Goal: Task Accomplishment & Management: Manage account settings

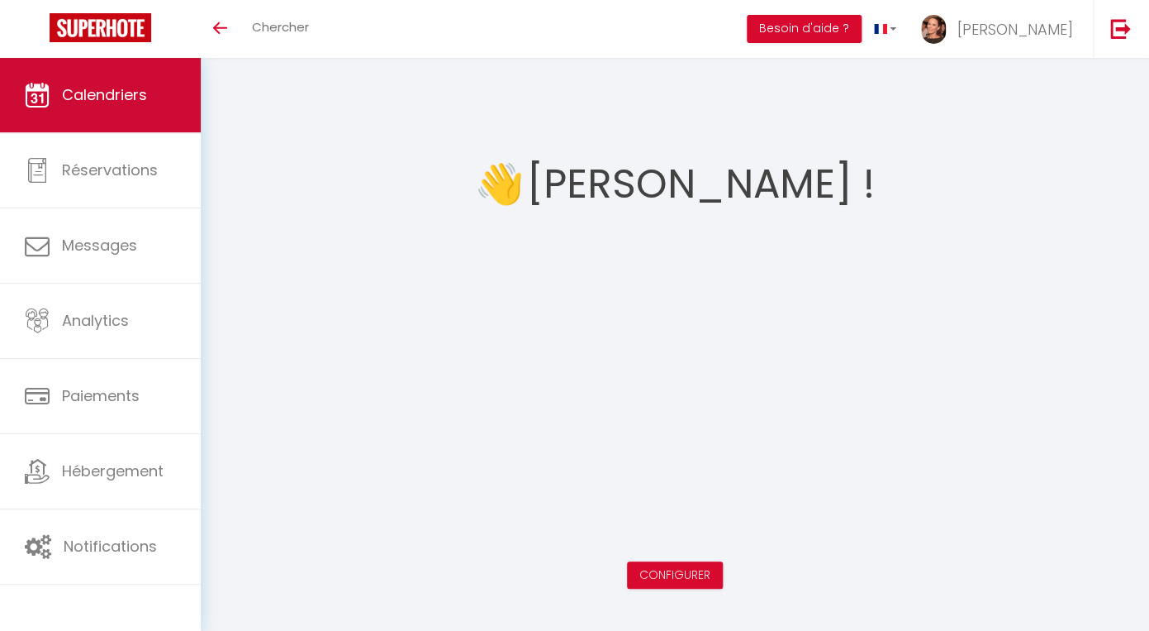
click at [109, 96] on span "Calendriers" at bounding box center [104, 94] width 85 height 21
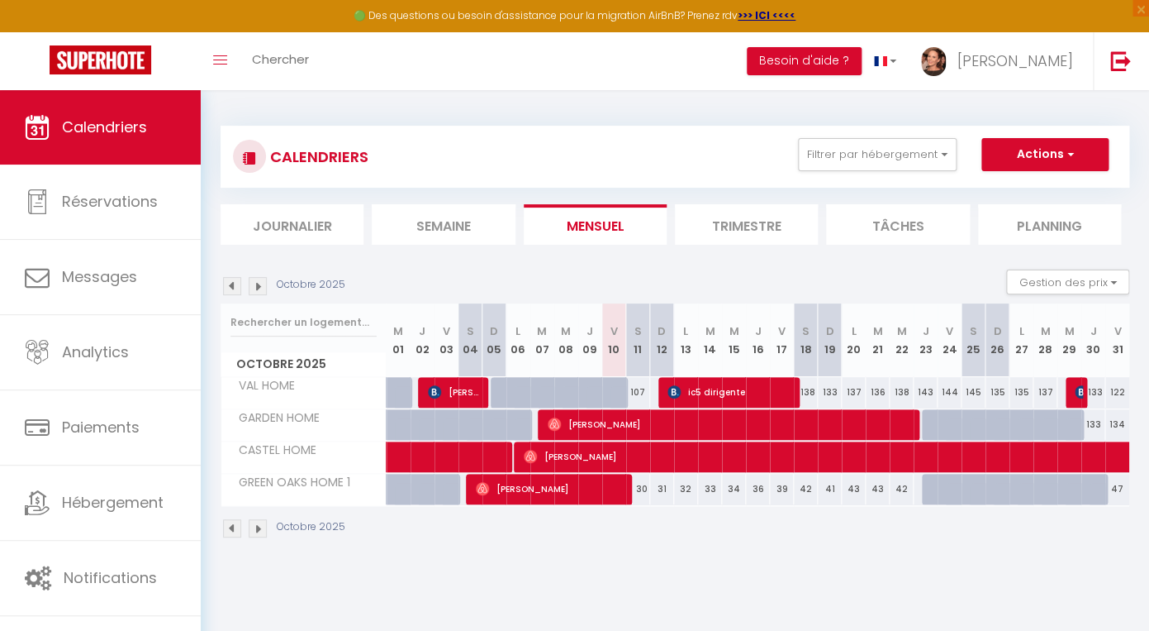
click at [689, 394] on span "ic5 dirigente" at bounding box center [732, 391] width 128 height 31
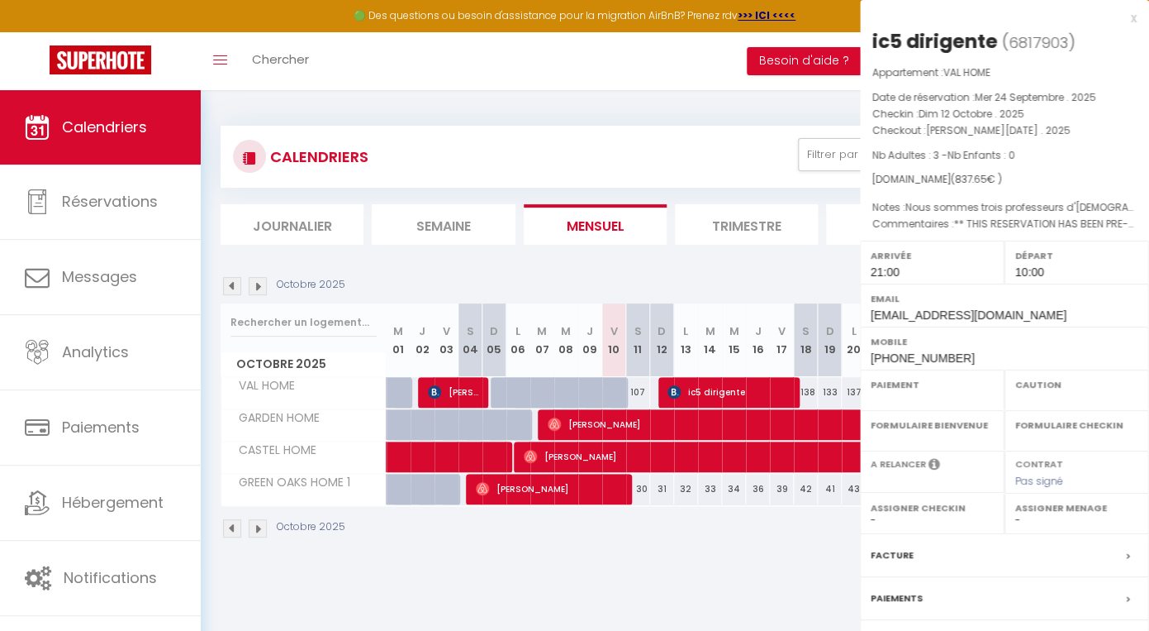
select select "OK"
select select "1"
select select "0"
select select "1"
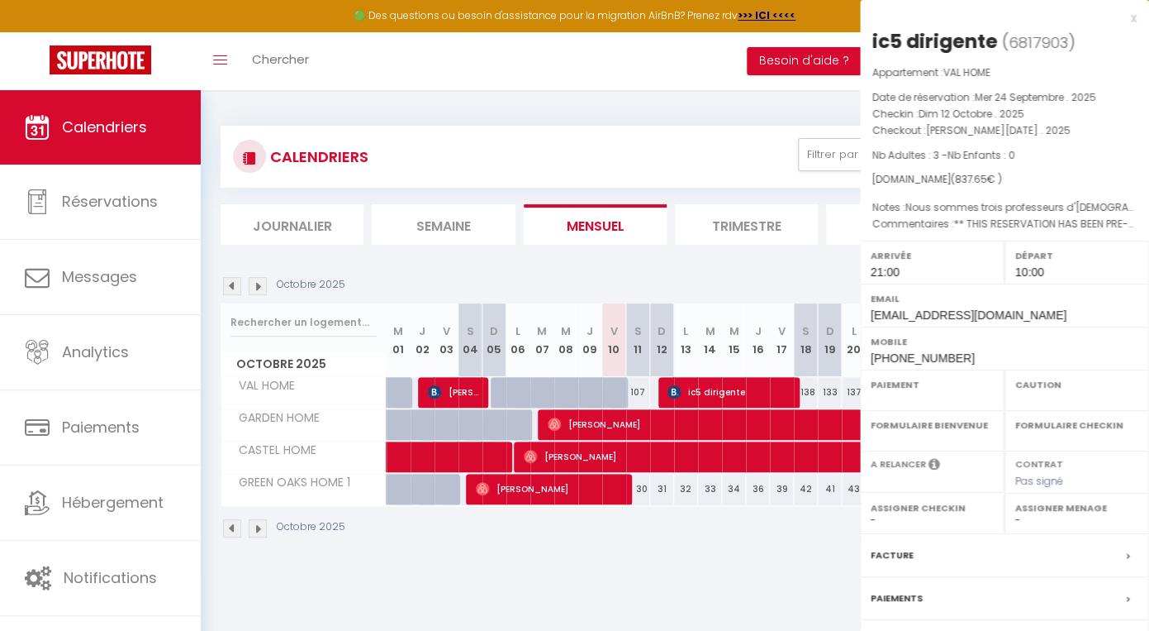
select select
select select "42901"
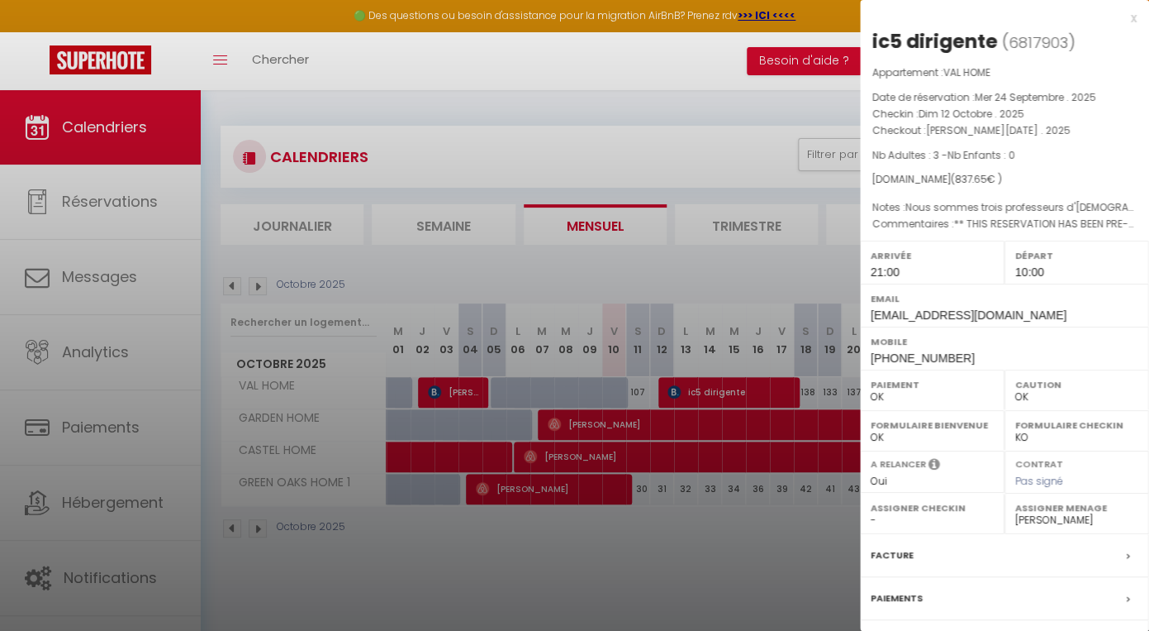
click at [625, 545] on div at bounding box center [574, 315] width 1149 height 631
